Goal: Task Accomplishment & Management: Complete application form

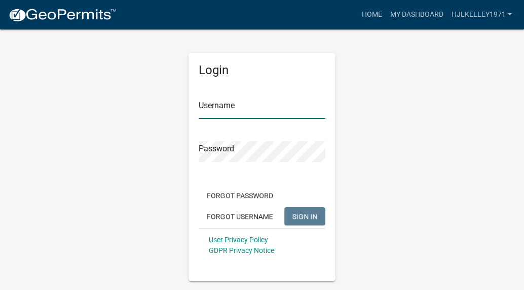
click at [260, 114] on input "Username" at bounding box center [262, 108] width 127 height 21
type input "hjlkelley1971"
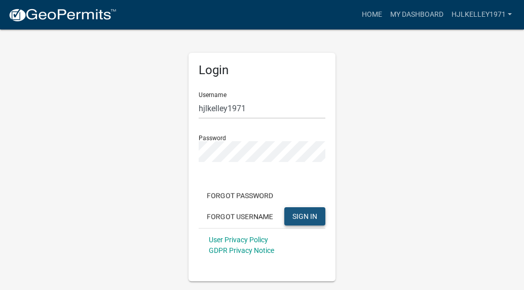
click at [309, 216] on span "SIGN IN" at bounding box center [305, 215] width 25 height 8
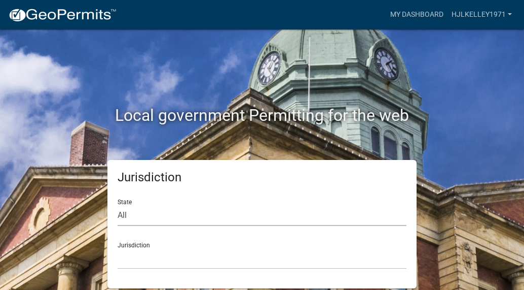
click at [146, 220] on select "All [US_STATE] [US_STATE] [US_STATE] [US_STATE] [US_STATE] [US_STATE] [US_STATE…" at bounding box center [262, 215] width 289 height 21
select select "[US_STATE]"
click at [118, 205] on select "All [US_STATE] [US_STATE] [US_STATE] [US_STATE] [US_STATE] [US_STATE] [US_STATE…" at bounding box center [262, 215] width 289 height 21
click at [153, 263] on select "[GEOGRAPHIC_DATA], [US_STATE][PERSON_NAME][GEOGRAPHIC_DATA], [US_STATE][PERSON_…" at bounding box center [262, 258] width 289 height 21
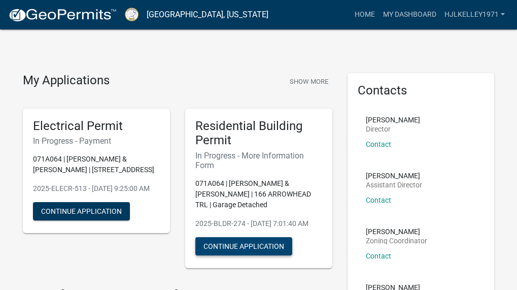
click at [266, 253] on button "Continue Application" at bounding box center [243, 246] width 97 height 18
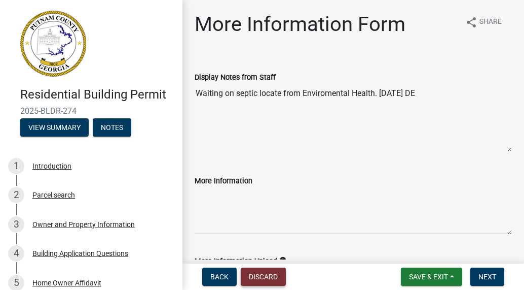
click at [269, 279] on button "Discard" at bounding box center [263, 276] width 45 height 18
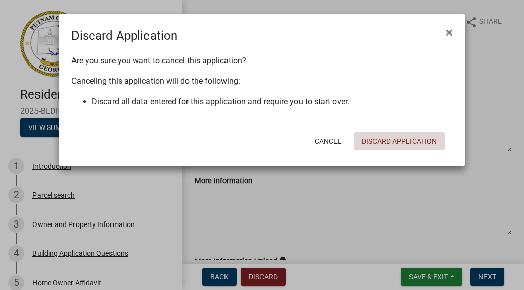
click at [377, 138] on button "Discard Application" at bounding box center [399, 141] width 91 height 18
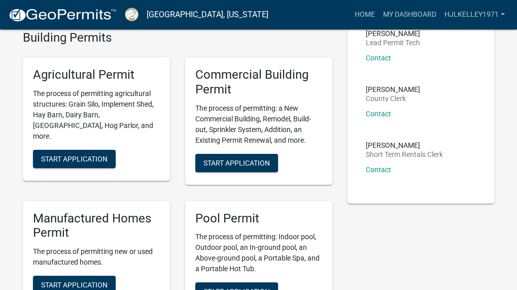
scroll to position [507, 0]
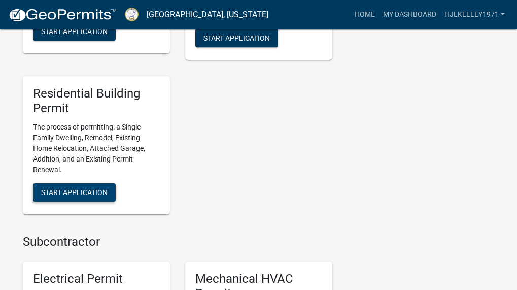
click at [83, 196] on span "Start Application" at bounding box center [74, 192] width 66 height 8
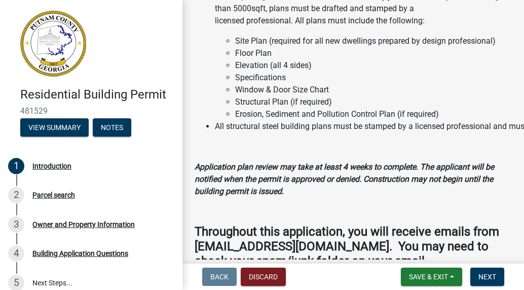
scroll to position [1257, 0]
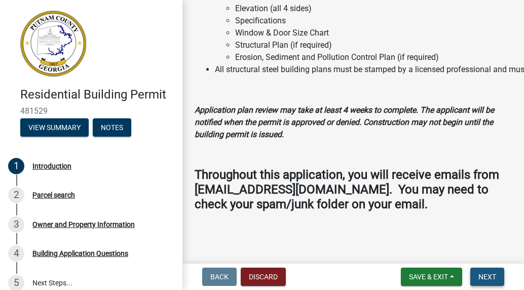
click at [479, 273] on span "Next" at bounding box center [488, 276] width 18 height 8
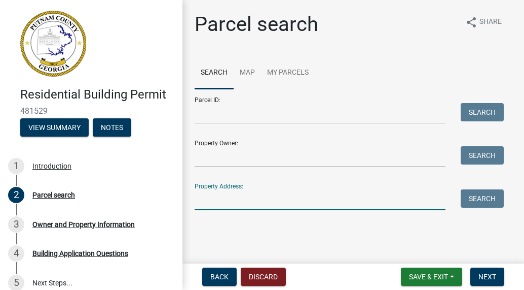
click at [271, 203] on input "Property Address:" at bounding box center [320, 199] width 251 height 21
type input "[STREET_ADDRESS]"
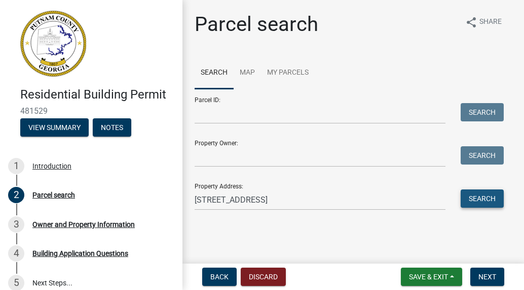
click at [485, 197] on button "Search" at bounding box center [482, 198] width 43 height 18
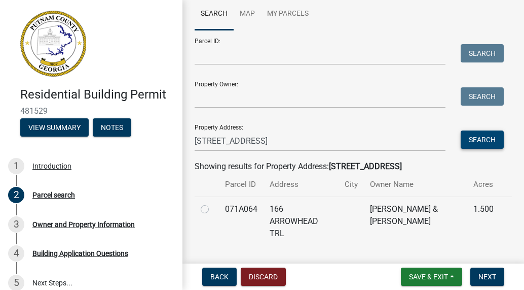
scroll to position [73, 0]
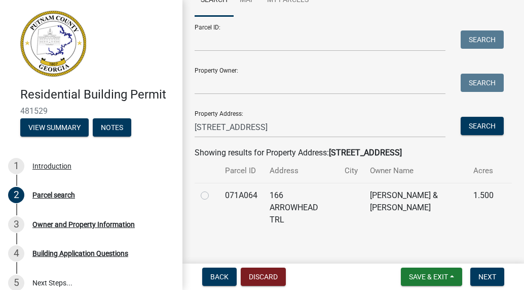
click at [213, 189] on label at bounding box center [213, 189] width 0 height 0
click at [213, 196] on input "radio" at bounding box center [216, 192] width 7 height 7
radio input "true"
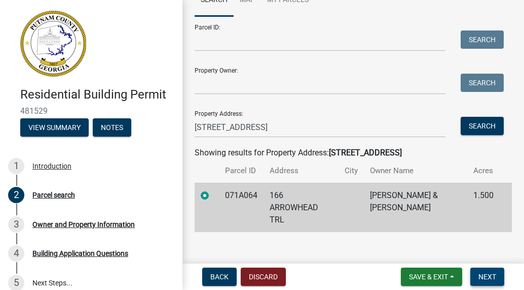
click at [489, 276] on span "Next" at bounding box center [488, 276] width 18 height 8
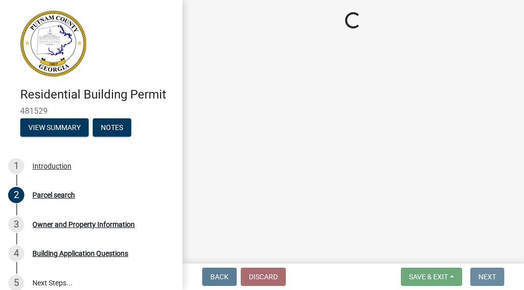
scroll to position [0, 0]
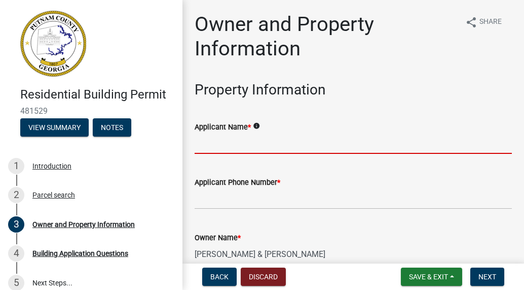
click at [282, 148] on input "Applicant Name *" at bounding box center [353, 143] width 317 height 21
type input "[PERSON_NAME]"
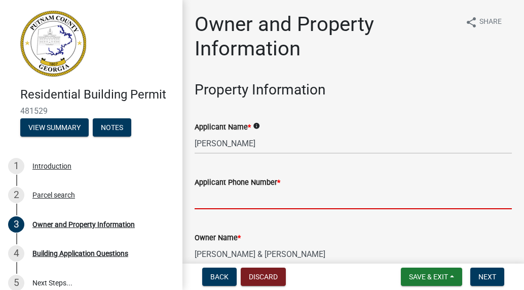
click at [271, 201] on input "Applicant Phone Number *" at bounding box center [353, 198] width 317 height 21
type input "[PHONE_NUMBER]"
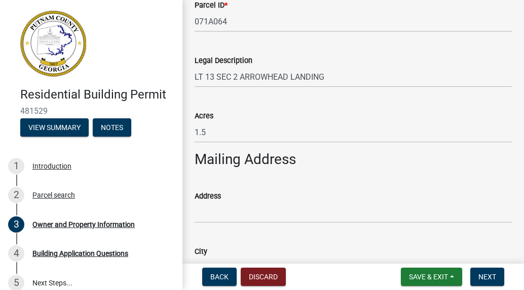
scroll to position [227, 0]
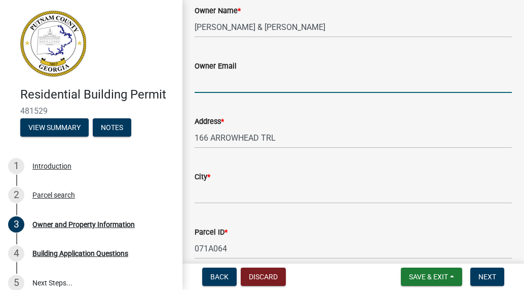
click at [269, 81] on input "Owner Email" at bounding box center [353, 82] width 317 height 21
type input "[EMAIL_ADDRESS][DOMAIN_NAME]"
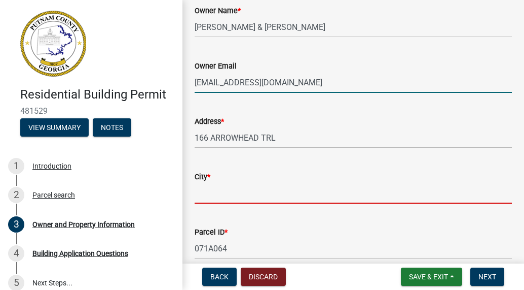
click at [261, 196] on input "City *" at bounding box center [353, 193] width 317 height 21
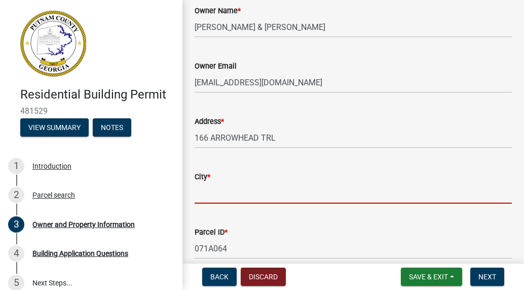
type input "Eatonton"
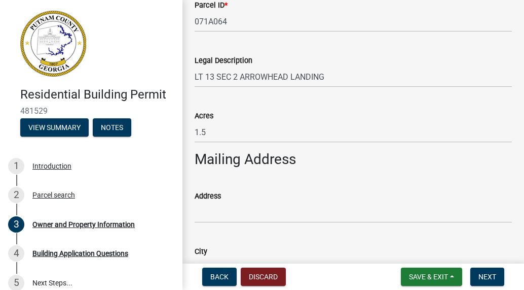
scroll to position [470, 0]
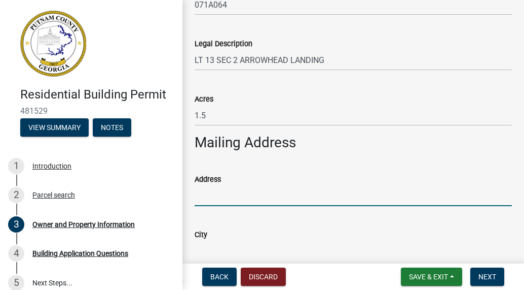
click at [263, 197] on input "Address" at bounding box center [353, 195] width 317 height 21
type input "[STREET_ADDRESS]"
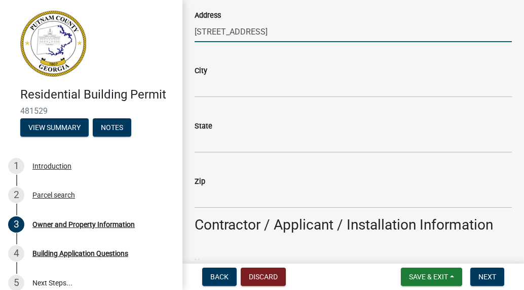
scroll to position [653, 0]
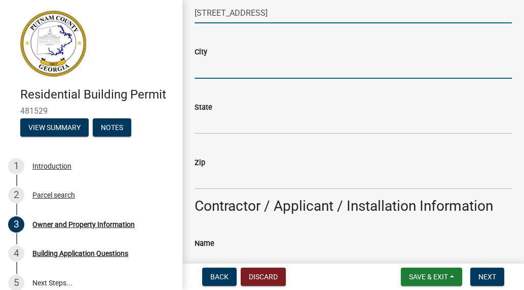
click at [227, 69] on input "City" at bounding box center [353, 68] width 317 height 21
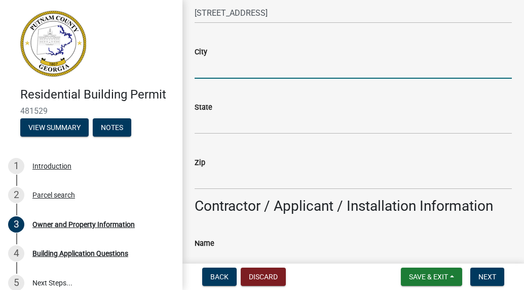
type input "Eatonton"
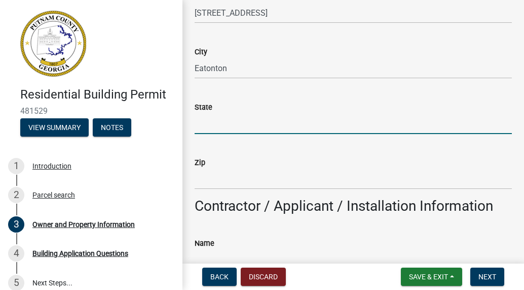
click at [249, 128] on input "State" at bounding box center [353, 123] width 317 height 21
type input "GA"
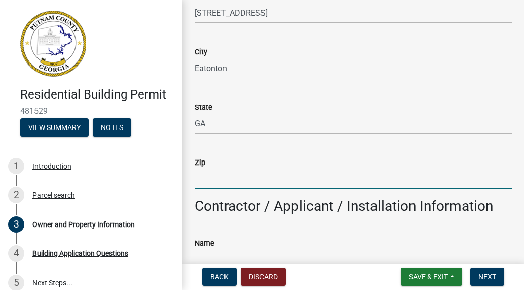
click at [256, 183] on input "Zip" at bounding box center [353, 178] width 317 height 21
type input "31024"
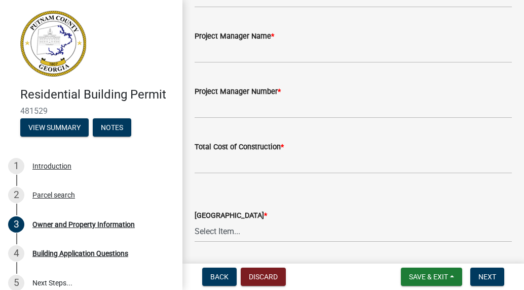
scroll to position [1624, 0]
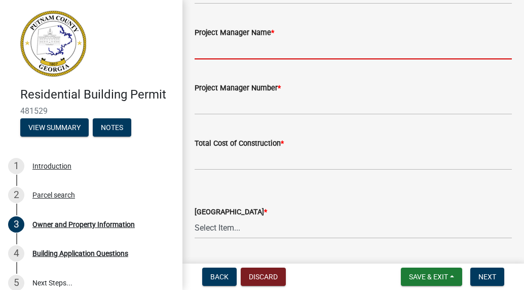
click at [292, 48] on input "Project Manager Name *" at bounding box center [353, 49] width 317 height 21
type input "[PERSON_NAME] (homeowner)"
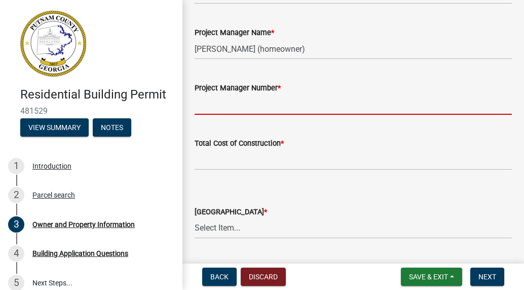
click at [291, 110] on input "Project Manager Number *" at bounding box center [353, 104] width 317 height 21
type input "[PHONE_NUMBER]"
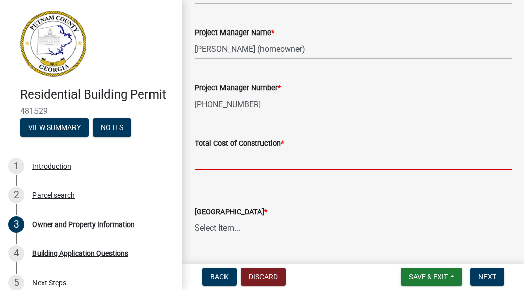
click at [286, 160] on input "text" at bounding box center [353, 159] width 317 height 21
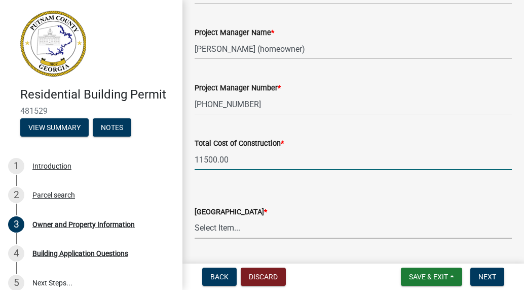
type input "11500"
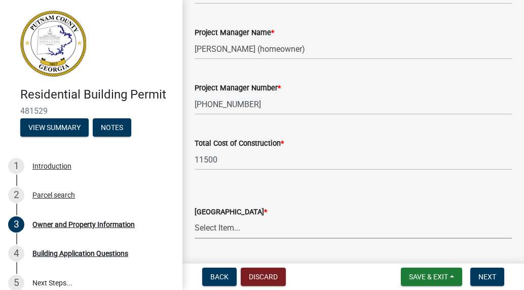
click at [252, 229] on select "Select Item... AG-1 R-1R R-1 R-2 MHP RM-1 RM-3 C-1 C-2 I-M PUD N/A" at bounding box center [353, 228] width 317 height 21
click at [195, 218] on select "Select Item... AG-1 R-1R R-1 R-2 MHP RM-1 RM-3 C-1 C-2 I-M PUD N/A" at bounding box center [353, 228] width 317 height 21
select select "34fe85c2-5f76-4343-b6bb-8ca387e0bed7"
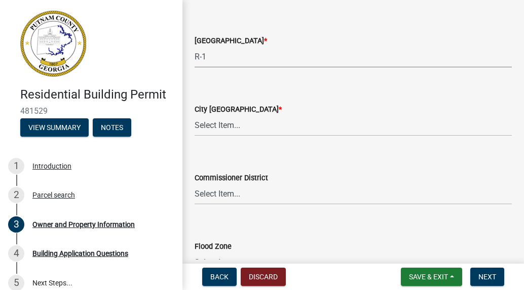
scroll to position [1807, 0]
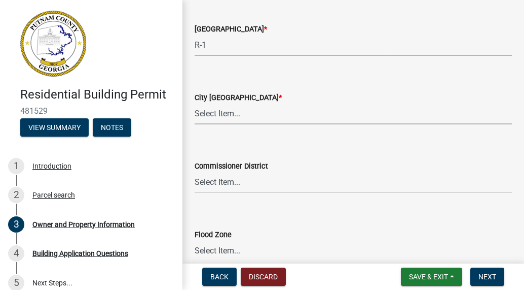
click at [235, 113] on select "Select Item... A-1 A-2 R-1 R-2 R-3 R-4 MHP C-1 C-2 I-1 I-2 DB FH H-P N/A" at bounding box center [353, 113] width 317 height 21
click at [195, 103] on select "Select Item... A-1 A-2 R-1 R-2 R-3 R-4 MHP C-1 C-2 I-1 I-2 DB FH H-P N/A" at bounding box center [353, 113] width 317 height 21
click at [228, 115] on select "Select Item... A-1 A-2 R-1 R-2 R-3 R-4 MHP C-1 C-2 I-1 I-2 DB FH H-P N/A" at bounding box center [353, 113] width 317 height 21
click at [195, 103] on select "Select Item... A-1 A-2 R-1 R-2 R-3 R-4 MHP C-1 C-2 I-1 I-2 DB FH H-P N/A" at bounding box center [353, 113] width 317 height 21
select select "83394b22-4a11-496c-8e5c-75ade2e72faf"
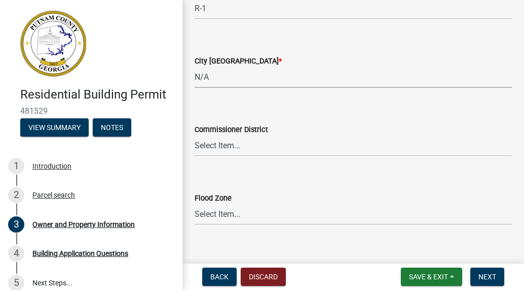
scroll to position [1857, 0]
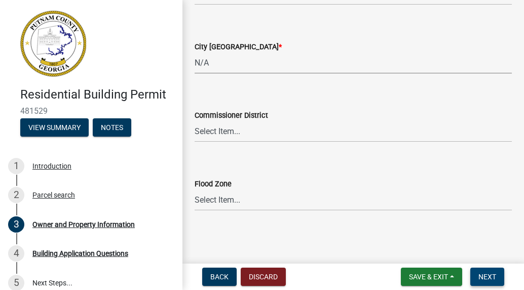
click at [485, 274] on span "Next" at bounding box center [488, 276] width 18 height 8
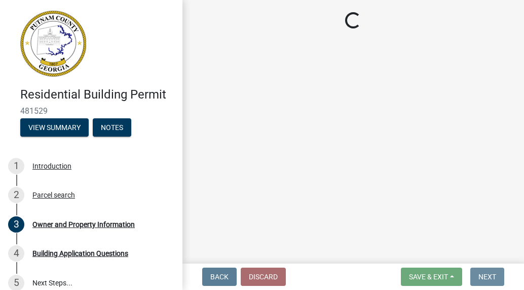
scroll to position [0, 0]
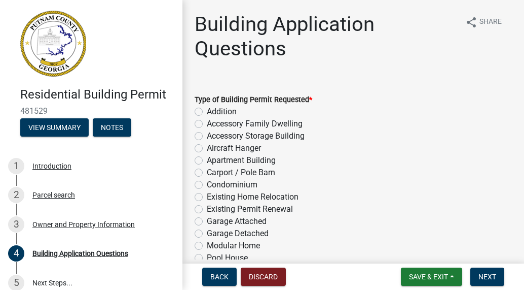
click at [207, 172] on label "Carport / Pole Barn" at bounding box center [241, 172] width 68 height 12
click at [207, 172] on input "Carport / Pole Barn" at bounding box center [210, 169] width 7 height 7
radio input "true"
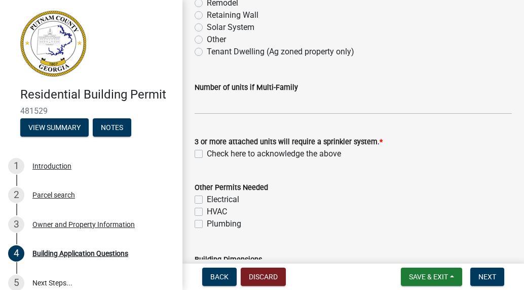
scroll to position [325, 0]
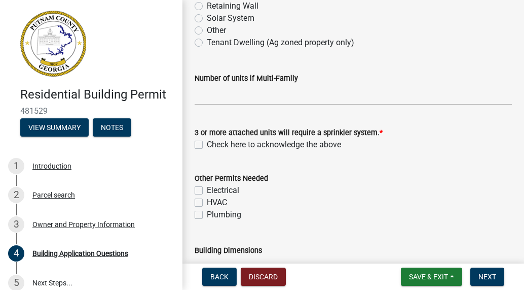
click at [207, 146] on label "Check here to acknowledge the above" at bounding box center [274, 144] width 134 height 12
click at [207, 145] on input "Check here to acknowledge the above" at bounding box center [210, 141] width 7 height 7
checkbox input "true"
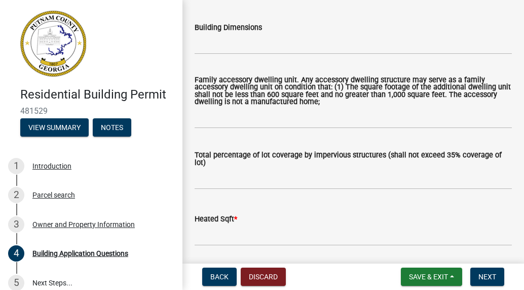
scroll to position [548, 0]
click at [280, 46] on input "Building Dimensions" at bounding box center [353, 43] width 317 height 21
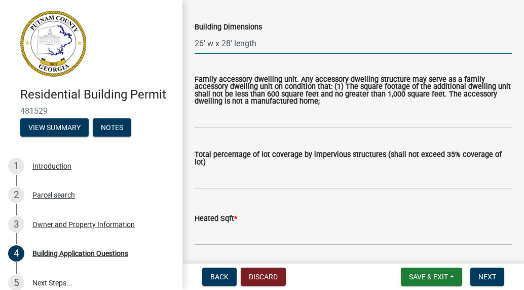
click at [212, 45] on input "26' w x 28' length" at bounding box center [353, 43] width 317 height 21
click at [240, 45] on input "26' wide x 28' length" at bounding box center [353, 43] width 317 height 21
click at [276, 46] on input "26' wide x 27' length" at bounding box center [353, 43] width 317 height 21
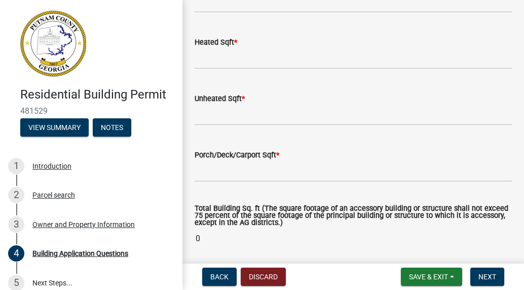
scroll to position [730, 0]
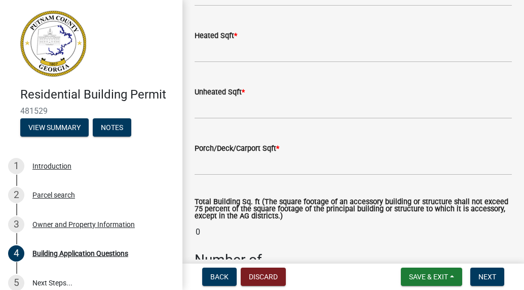
type input "26' wide x 27' length x 10' Leg height"
click at [259, 56] on input "text" at bounding box center [353, 52] width 317 height 21
type input "0"
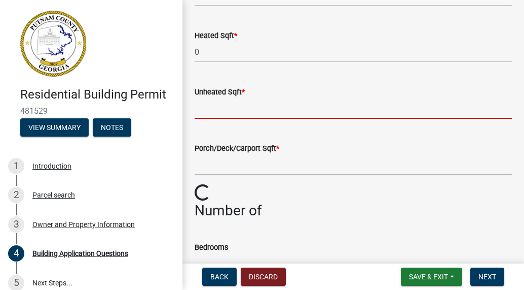
click at [237, 113] on input "text" at bounding box center [353, 108] width 317 height 21
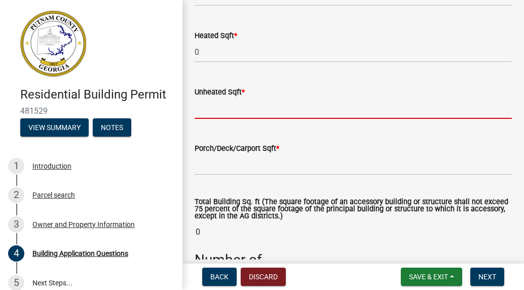
type input "0"
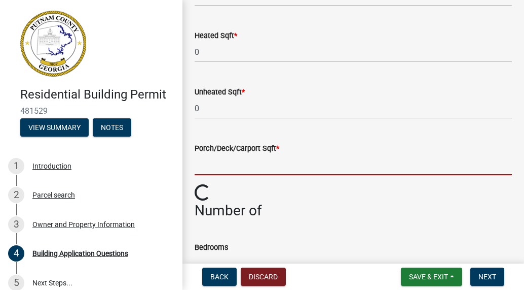
click at [254, 167] on input "text" at bounding box center [353, 164] width 317 height 21
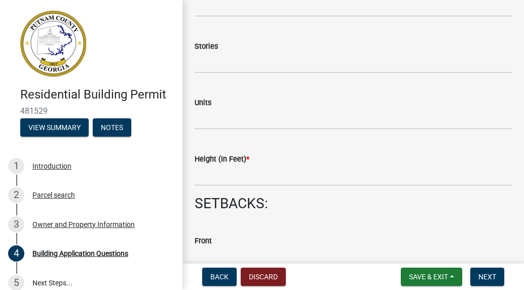
scroll to position [1339, 0]
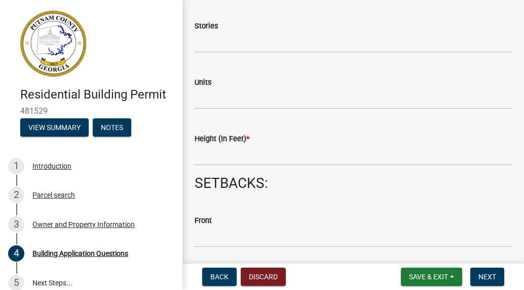
type input "891"
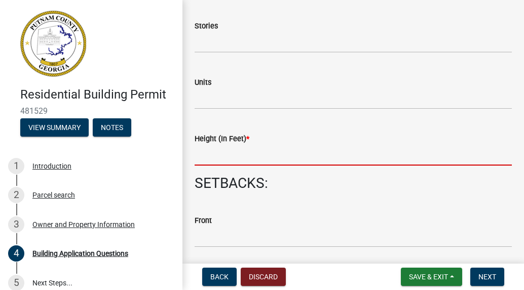
scroll to position [1288, 0]
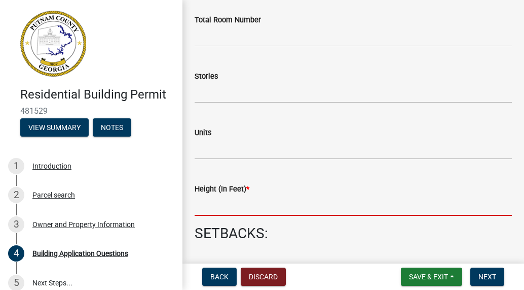
click at [244, 195] on input "text" at bounding box center [353, 205] width 317 height 21
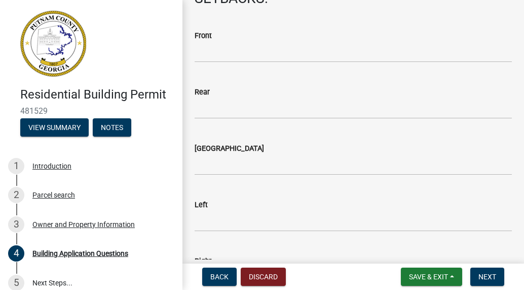
scroll to position [1463, 0]
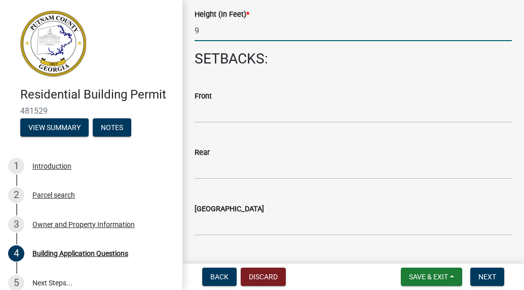
type input "9"
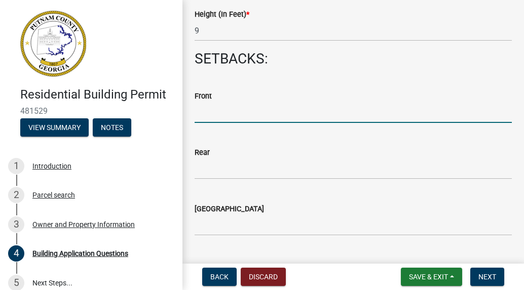
click at [220, 114] on input "text" at bounding box center [353, 112] width 317 height 21
type input "115"
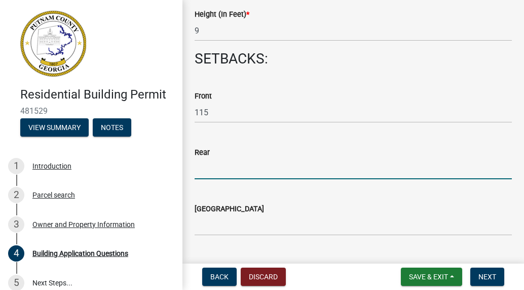
click at [242, 174] on input "text" at bounding box center [353, 168] width 317 height 21
type input "4"
type input "5"
type input "60"
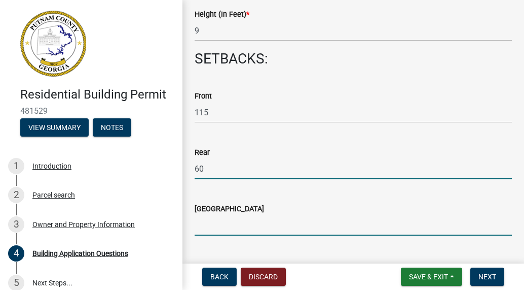
drag, startPoint x: 230, startPoint y: 228, endPoint x: 236, endPoint y: 227, distance: 6.1
click at [230, 228] on input "text" at bounding box center [353, 224] width 317 height 21
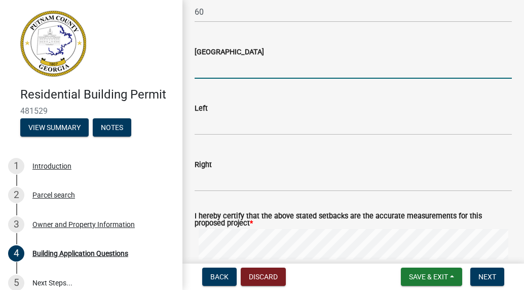
scroll to position [1625, 0]
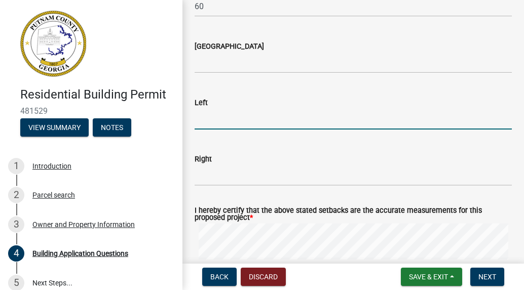
click at [206, 123] on input "text" at bounding box center [353, 119] width 317 height 21
type input "180"
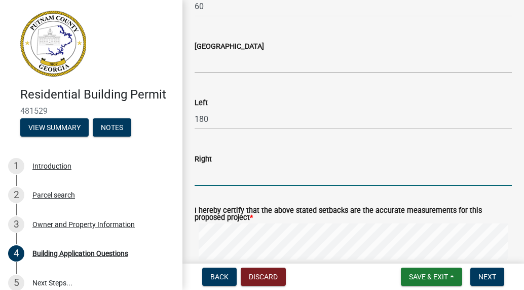
click at [226, 181] on input "text" at bounding box center [353, 175] width 317 height 21
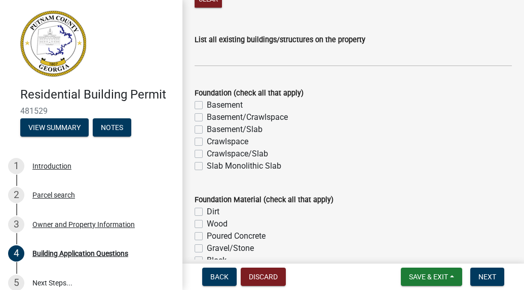
scroll to position [1950, 0]
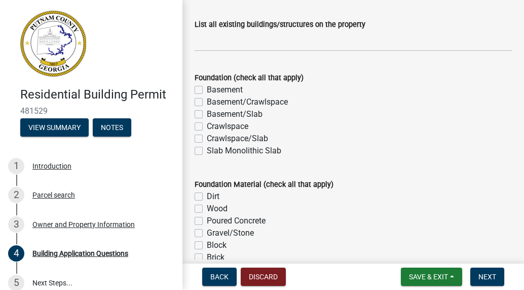
type input "25"
click at [256, 46] on input "List all existing buildings/structures on the property" at bounding box center [353, 40] width 317 height 21
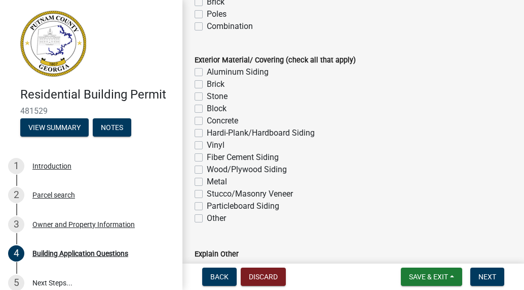
scroll to position [2295, 0]
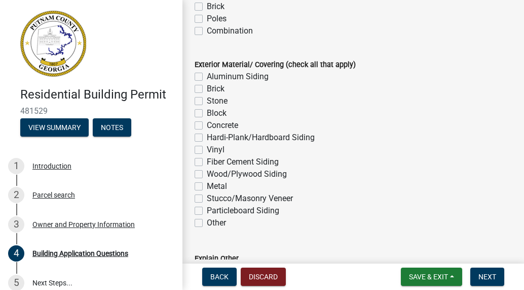
type input "house and shop building"
click at [207, 187] on label "Metal" at bounding box center [217, 186] width 20 height 12
click at [207, 187] on input "Metal" at bounding box center [210, 183] width 7 height 7
checkbox input "true"
checkbox input "false"
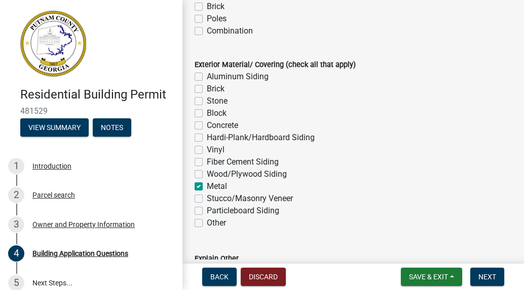
checkbox input "false"
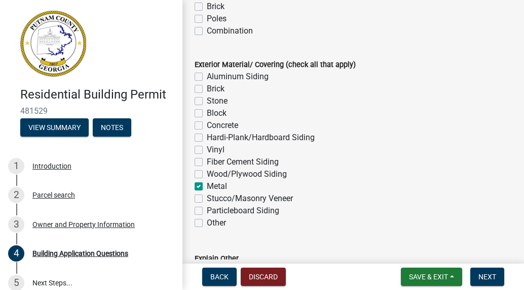
checkbox input "false"
checkbox input "true"
checkbox input "false"
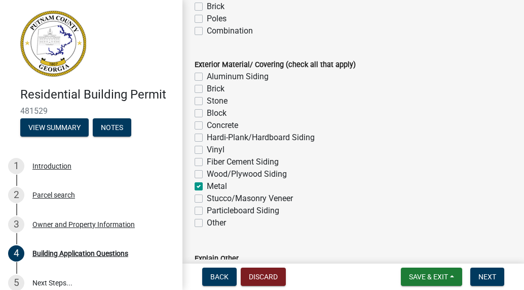
checkbox input "false"
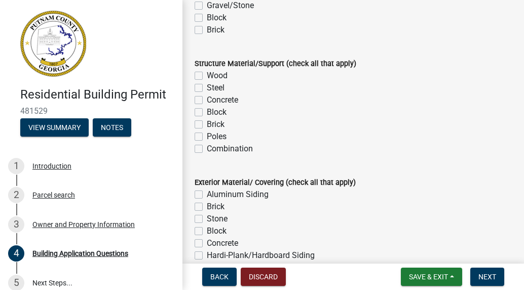
scroll to position [2173, 0]
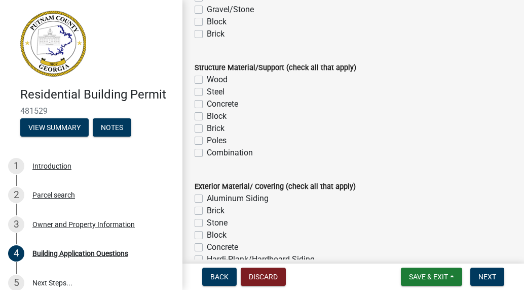
click at [207, 93] on label "Steel" at bounding box center [216, 92] width 18 height 12
click at [207, 92] on input "Steel" at bounding box center [210, 89] width 7 height 7
checkbox input "true"
checkbox input "false"
checkbox input "true"
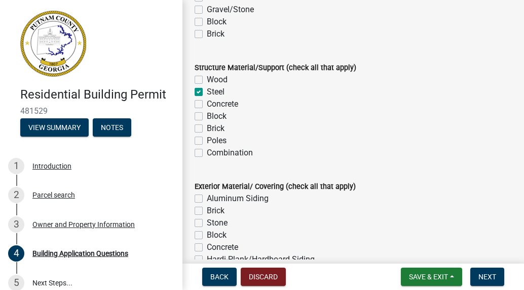
checkbox input "false"
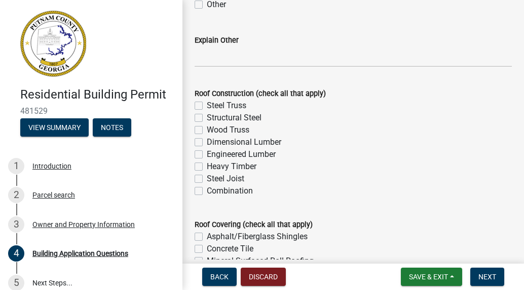
scroll to position [2514, 0]
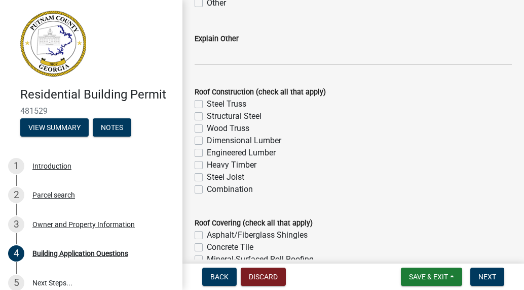
click at [207, 107] on label "Steel Truss" at bounding box center [227, 104] width 40 height 12
click at [207, 104] on input "Steel Truss" at bounding box center [210, 101] width 7 height 7
checkbox input "true"
checkbox input "false"
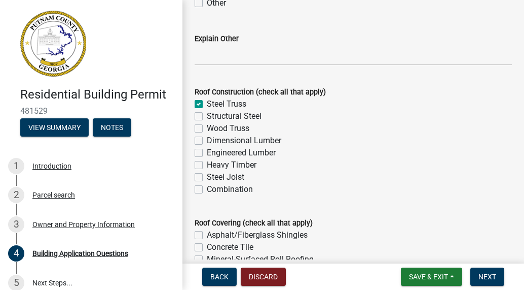
checkbox input "false"
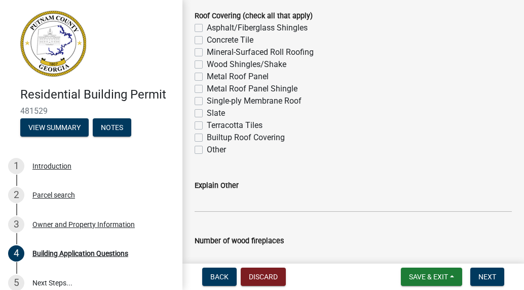
scroll to position [2737, 0]
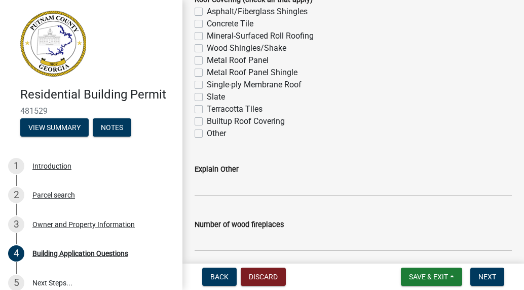
click at [207, 61] on label "Metal Roof Panel" at bounding box center [238, 60] width 62 height 12
click at [207, 61] on input "Metal Roof Panel" at bounding box center [210, 57] width 7 height 7
checkbox input "true"
checkbox input "false"
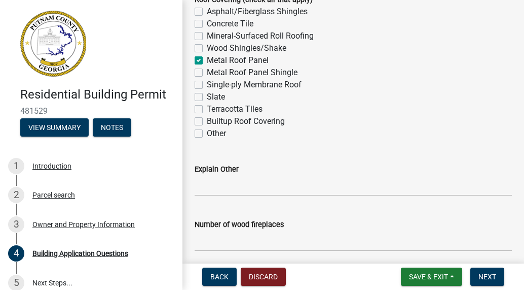
checkbox input "false"
checkbox input "true"
checkbox input "false"
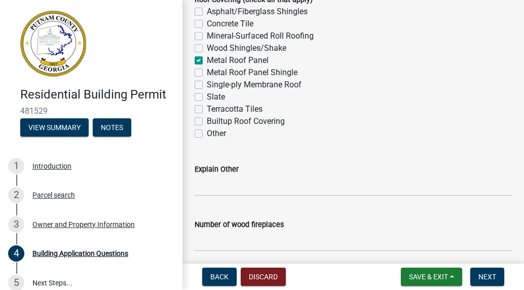
checkbox input "false"
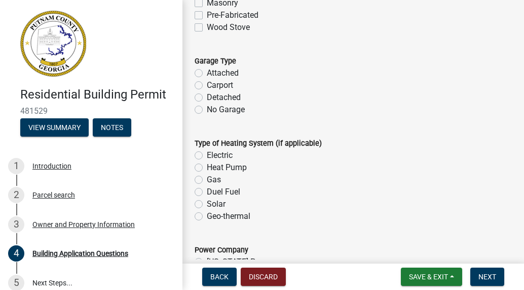
scroll to position [3102, 0]
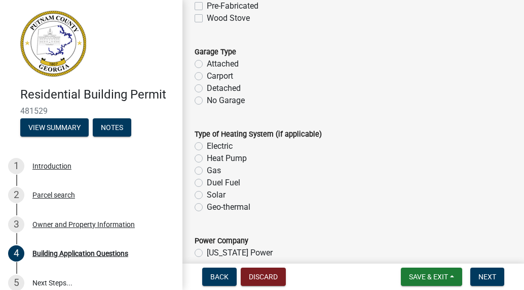
drag, startPoint x: 198, startPoint y: 78, endPoint x: 249, endPoint y: 132, distance: 75.0
click at [207, 78] on label "Carport" at bounding box center [220, 76] width 26 height 12
click at [207, 77] on input "Carport" at bounding box center [210, 73] width 7 height 7
radio input "true"
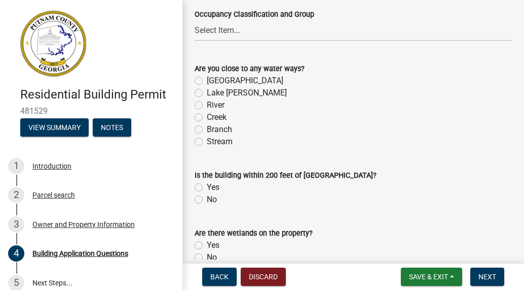
scroll to position [3589, 0]
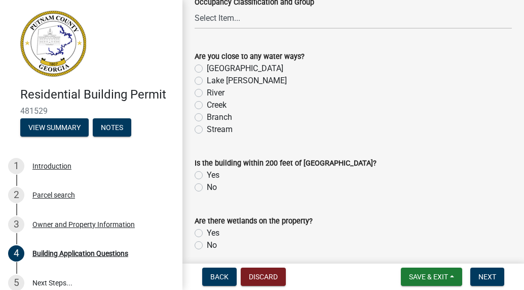
click at [207, 71] on label "[GEOGRAPHIC_DATA]" at bounding box center [245, 68] width 77 height 12
click at [207, 69] on input "[GEOGRAPHIC_DATA]" at bounding box center [210, 65] width 7 height 7
radio input "true"
click at [207, 189] on label "No" at bounding box center [212, 187] width 10 height 12
click at [207, 188] on input "No" at bounding box center [210, 184] width 7 height 7
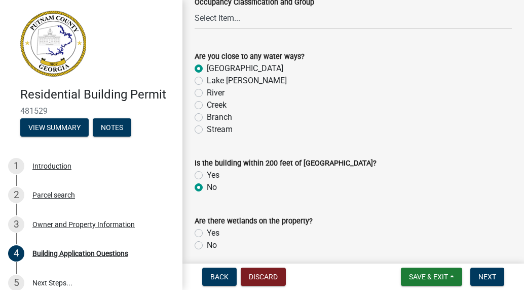
radio input "true"
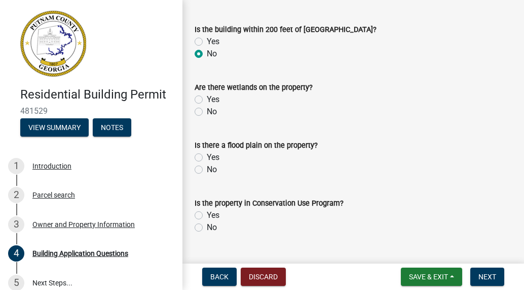
scroll to position [3731, 0]
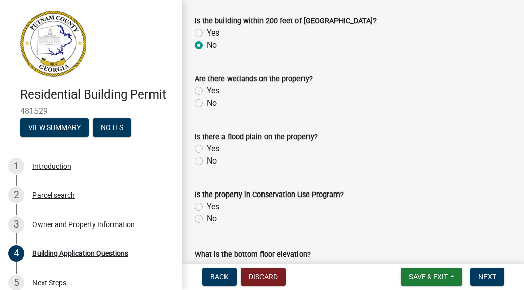
click at [207, 105] on label "No" at bounding box center [212, 103] width 10 height 12
click at [207, 103] on input "No" at bounding box center [210, 100] width 7 height 7
radio input "true"
click at [207, 163] on label "No" at bounding box center [212, 161] width 10 height 12
click at [207, 161] on input "No" at bounding box center [210, 158] width 7 height 7
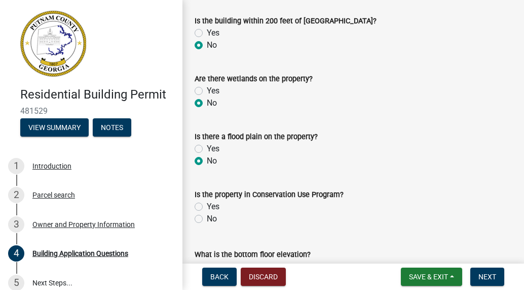
radio input "true"
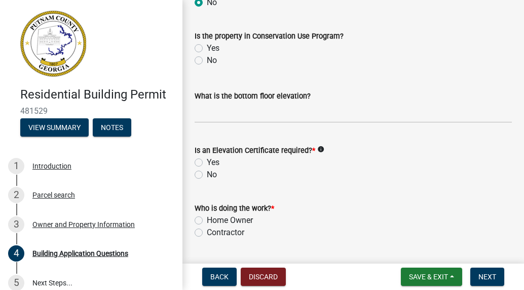
scroll to position [3893, 0]
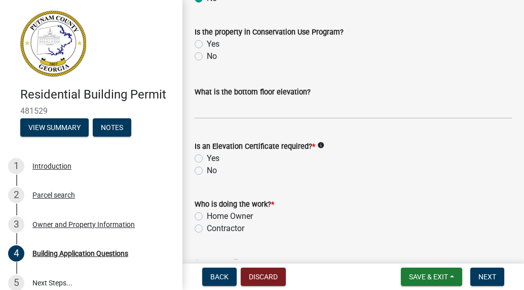
click at [207, 56] on label "No" at bounding box center [212, 56] width 10 height 12
click at [207, 56] on input "No" at bounding box center [210, 53] width 7 height 7
radio input "true"
click at [207, 171] on label "No" at bounding box center [212, 170] width 10 height 12
click at [207, 171] on input "No" at bounding box center [210, 167] width 7 height 7
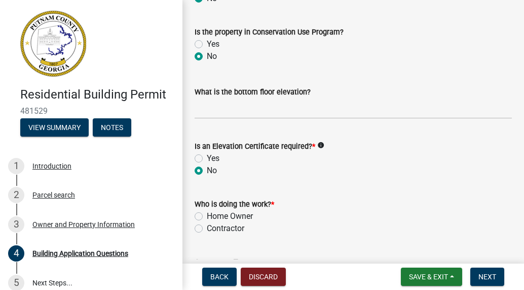
radio input "true"
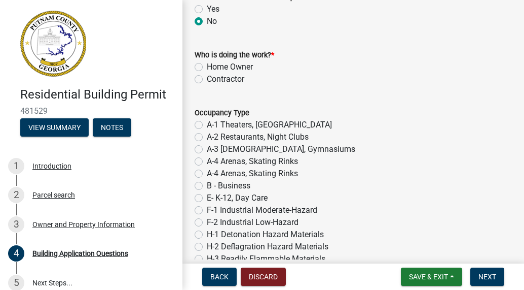
scroll to position [4056, 0]
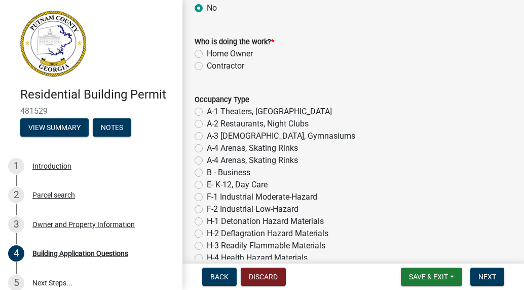
click at [207, 55] on label "Home Owner" at bounding box center [230, 54] width 46 height 12
click at [207, 54] on input "Home Owner" at bounding box center [210, 51] width 7 height 7
radio input "true"
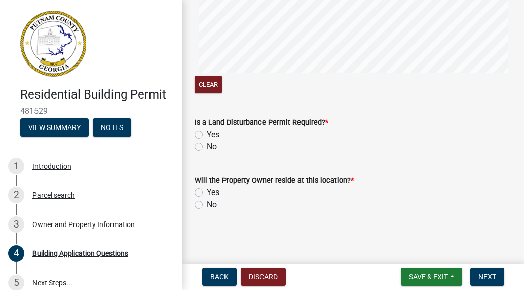
scroll to position [4506, 0]
click at [208, 86] on button "Clear" at bounding box center [208, 84] width 27 height 17
click at [207, 147] on label "No" at bounding box center [212, 146] width 10 height 12
click at [207, 147] on input "No" at bounding box center [210, 143] width 7 height 7
radio input "true"
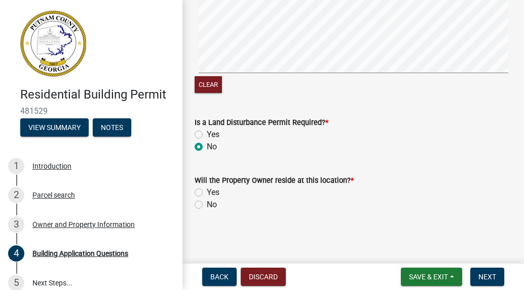
click at [207, 192] on label "Yes" at bounding box center [213, 192] width 13 height 12
click at [207, 192] on input "Yes" at bounding box center [210, 189] width 7 height 7
radio input "true"
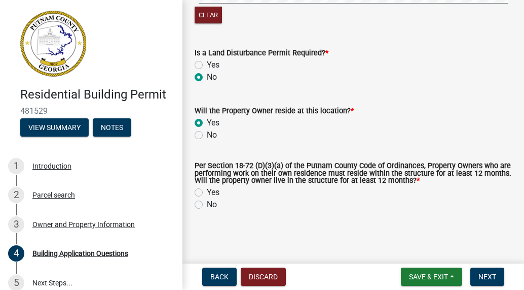
scroll to position [4576, 0]
click at [207, 191] on label "Yes" at bounding box center [213, 192] width 13 height 12
click at [207, 191] on input "Yes" at bounding box center [210, 189] width 7 height 7
radio input "true"
click at [492, 273] on span "Next" at bounding box center [488, 276] width 18 height 8
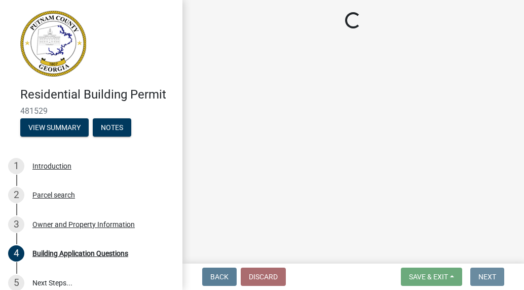
scroll to position [0, 0]
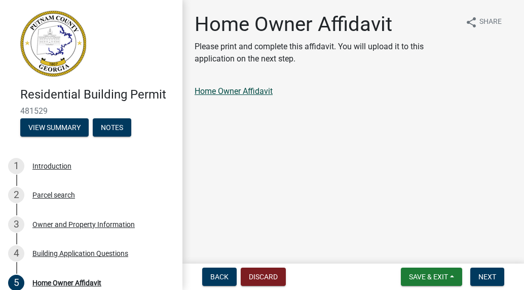
click at [262, 92] on link "Home Owner Affidavit" at bounding box center [234, 91] width 78 height 10
click at [488, 276] on span "Next" at bounding box center [488, 276] width 18 height 8
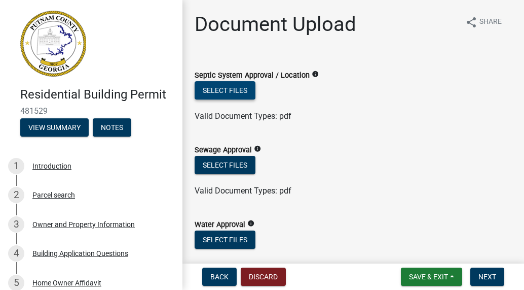
click at [210, 88] on button "Select files" at bounding box center [225, 90] width 61 height 18
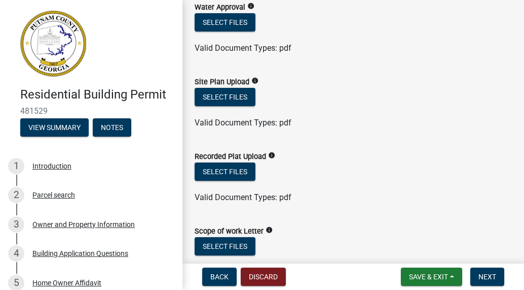
scroll to position [264, 0]
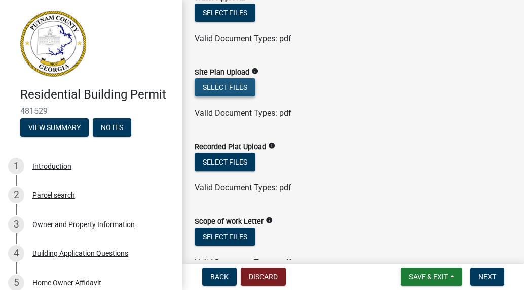
click at [232, 86] on button "Select files" at bounding box center [225, 87] width 61 height 18
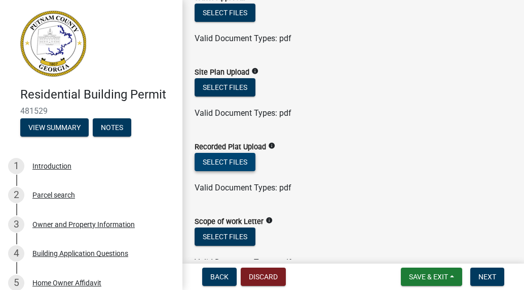
click at [234, 160] on button "Select files" at bounding box center [225, 162] width 61 height 18
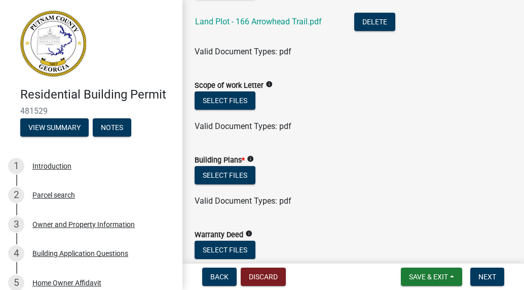
scroll to position [446, 0]
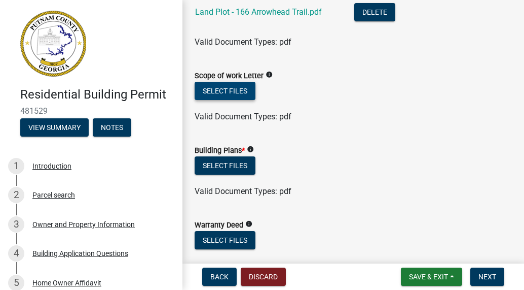
click at [236, 90] on button "Select files" at bounding box center [225, 91] width 61 height 18
click at [217, 165] on button "Select files" at bounding box center [225, 165] width 61 height 18
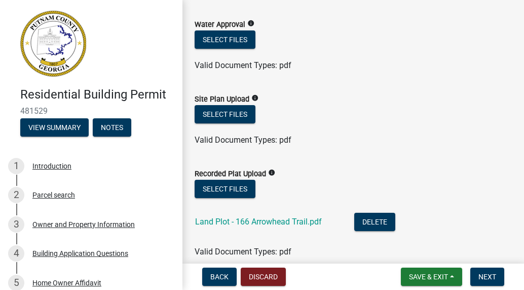
scroll to position [243, 0]
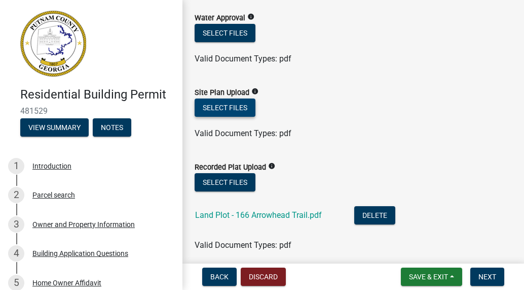
click at [223, 109] on button "Select files" at bounding box center [225, 107] width 61 height 18
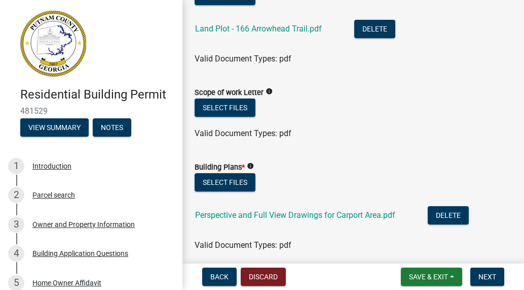
scroll to position [487, 0]
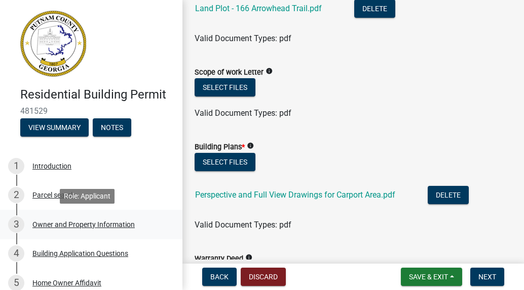
click at [42, 225] on div "Owner and Property Information" at bounding box center [83, 224] width 102 height 7
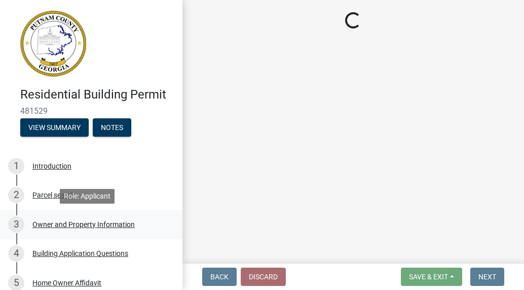
scroll to position [0, 0]
select select "34fe85c2-5f76-4343-b6bb-8ca387e0bed7"
select select "83394b22-4a11-496c-8e5c-75ade2e72faf"
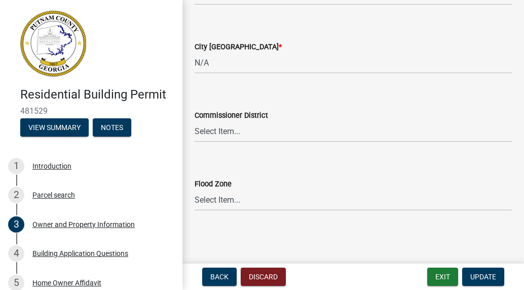
scroll to position [1631, 0]
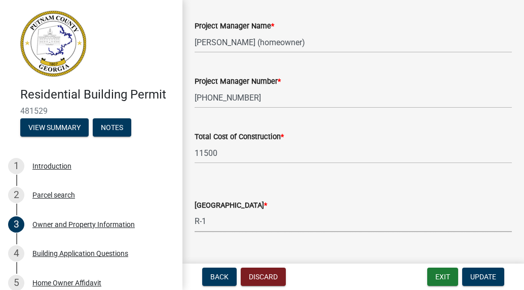
click at [255, 224] on select "Select Item... AG-1 R-1R R-1 R-2 MHP RM-1 RM-3 C-1 C-2 I-M PUD N/A" at bounding box center [353, 221] width 317 height 21
click at [195, 211] on select "Select Item... AG-1 R-1R R-1 R-2 MHP RM-1 RM-3 C-1 C-2 I-M PUD N/A" at bounding box center [353, 221] width 317 height 21
select select "a6b90f04-145f-43dc-a4e6-6d5ec8e28ec9"
click at [483, 275] on span "Update" at bounding box center [484, 276] width 26 height 8
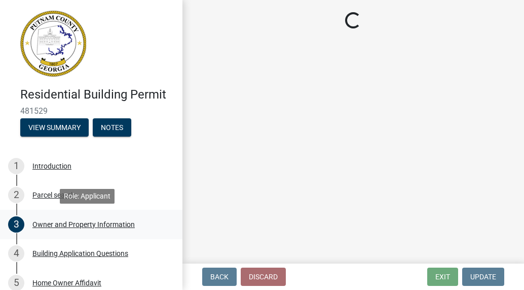
scroll to position [137, 0]
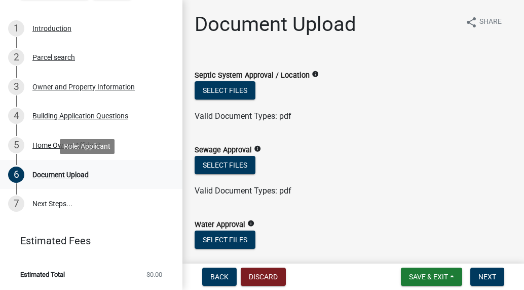
click at [71, 175] on div "Document Upload" at bounding box center [60, 174] width 56 height 7
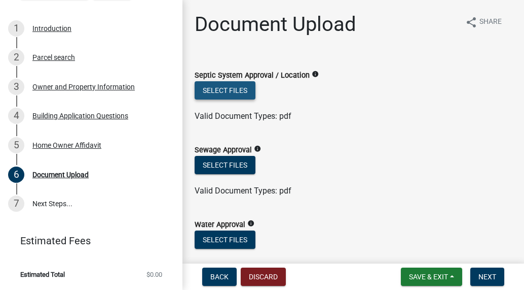
click at [240, 87] on button "Select files" at bounding box center [225, 90] width 61 height 18
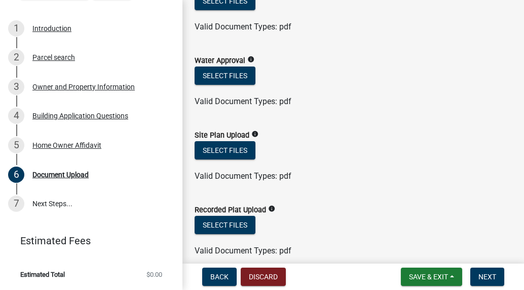
scroll to position [223, 0]
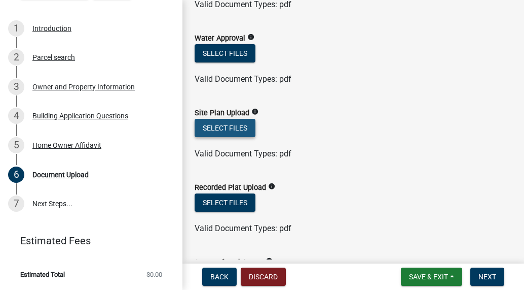
click at [230, 129] on button "Select files" at bounding box center [225, 128] width 61 height 18
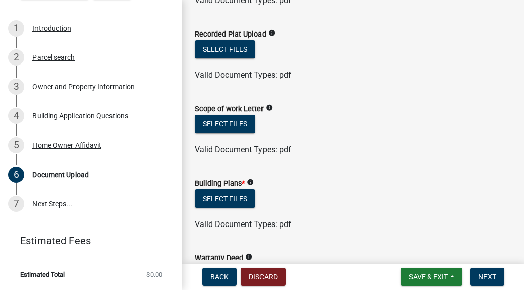
scroll to position [426, 0]
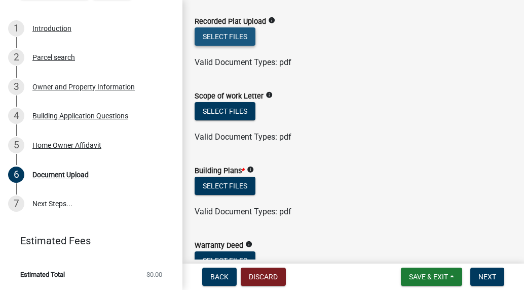
click at [230, 46] on button "Select files" at bounding box center [225, 36] width 61 height 18
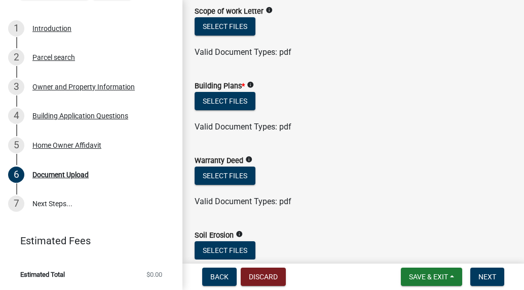
scroll to position [568, 0]
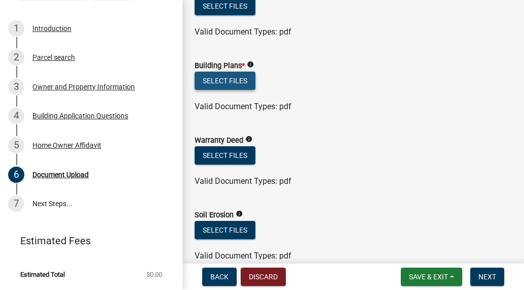
click at [224, 90] on button "Select files" at bounding box center [225, 80] width 61 height 18
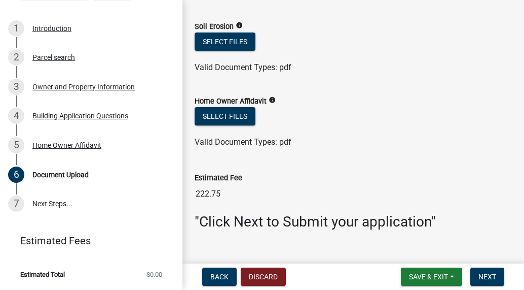
scroll to position [838, 0]
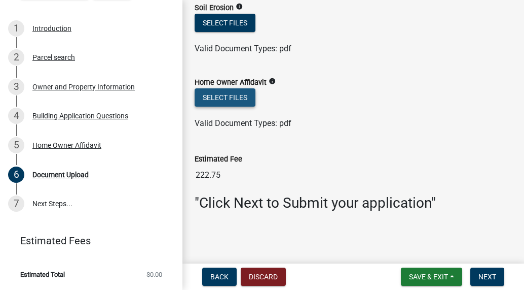
click at [232, 96] on button "Select files" at bounding box center [225, 97] width 61 height 18
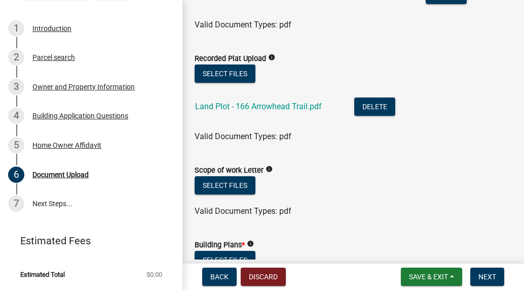
scroll to position [379, 0]
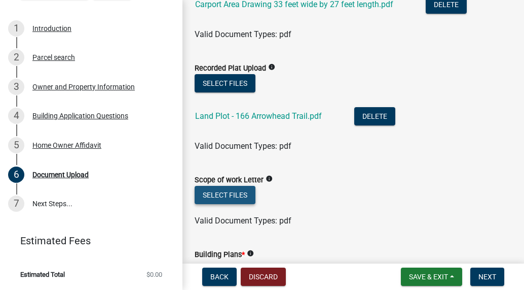
click at [215, 204] on button "Select files" at bounding box center [225, 195] width 61 height 18
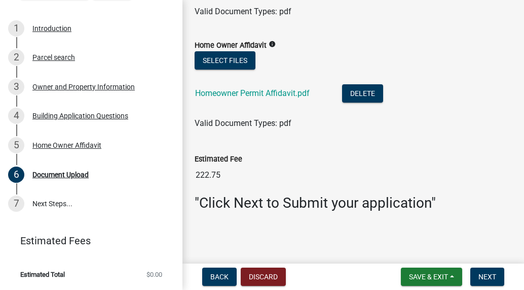
scroll to position [912, 0]
click at [484, 274] on span "Next" at bounding box center [488, 276] width 18 height 8
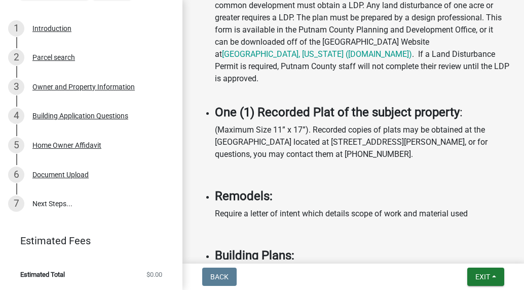
scroll to position [1014, 0]
click at [482, 275] on span "Exit" at bounding box center [483, 276] width 15 height 8
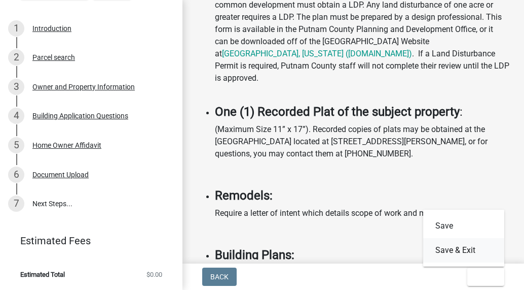
click at [471, 252] on button "Save & Exit" at bounding box center [463, 250] width 81 height 24
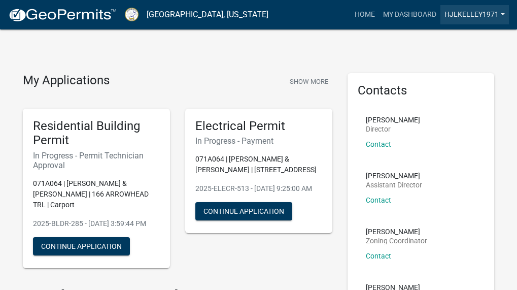
click at [501, 15] on link "hjlkelley1971" at bounding box center [474, 14] width 68 height 19
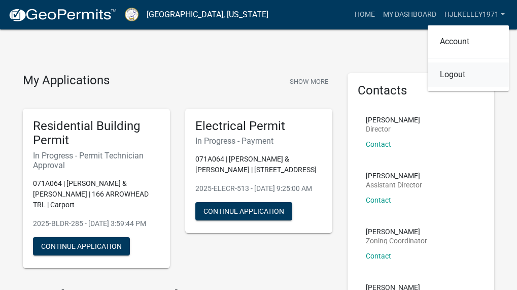
click at [459, 75] on link "Logout" at bounding box center [467, 74] width 81 height 24
